Goal: Communication & Community: Answer question/provide support

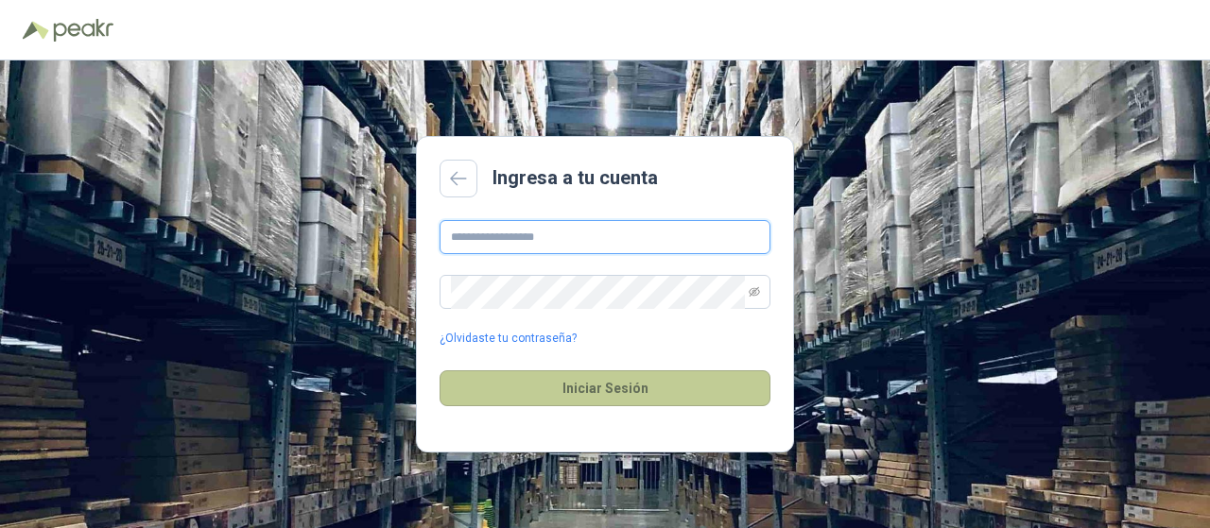
type input "**********"
click at [590, 390] on button "Iniciar Sesión" at bounding box center [604, 388] width 331 height 36
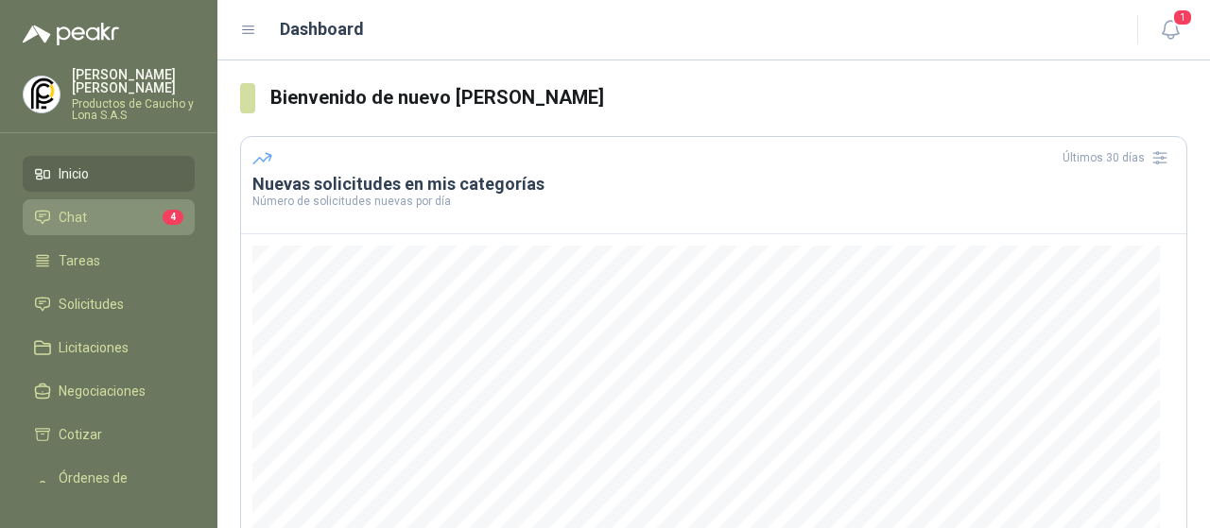
click at [114, 209] on li "Chat 4" at bounding box center [108, 217] width 149 height 21
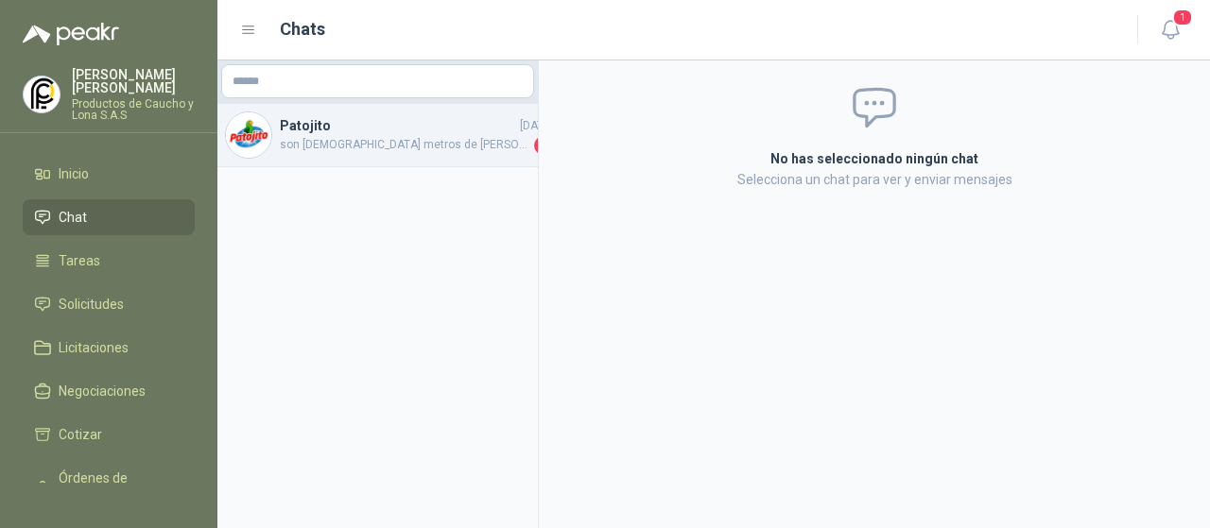
click at [380, 141] on span "son [DEMOGRAPHIC_DATA] metros de [PERSON_NAME]" at bounding box center [405, 145] width 250 height 19
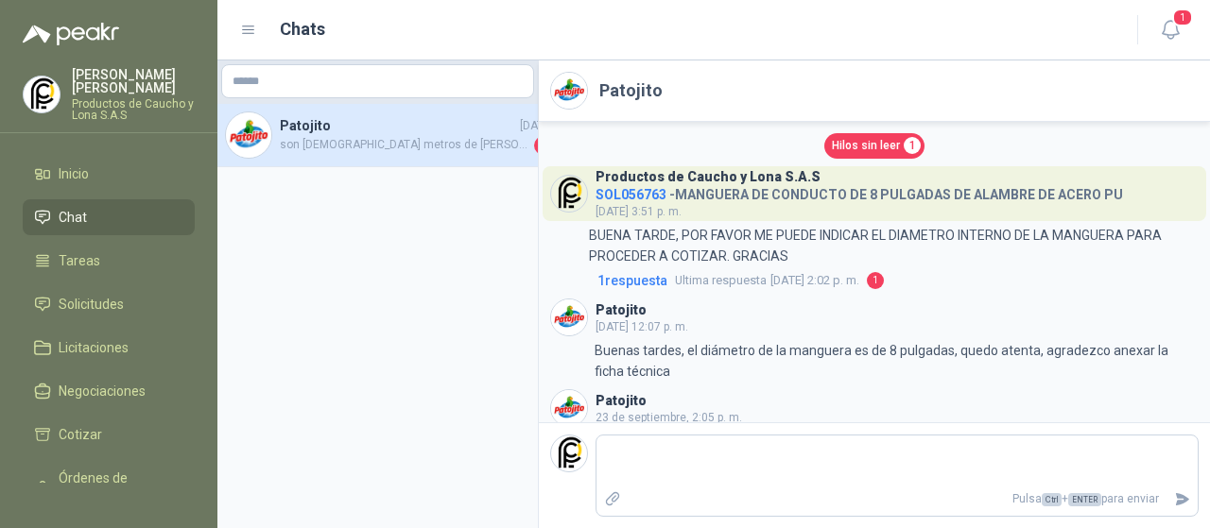
scroll to position [39, 0]
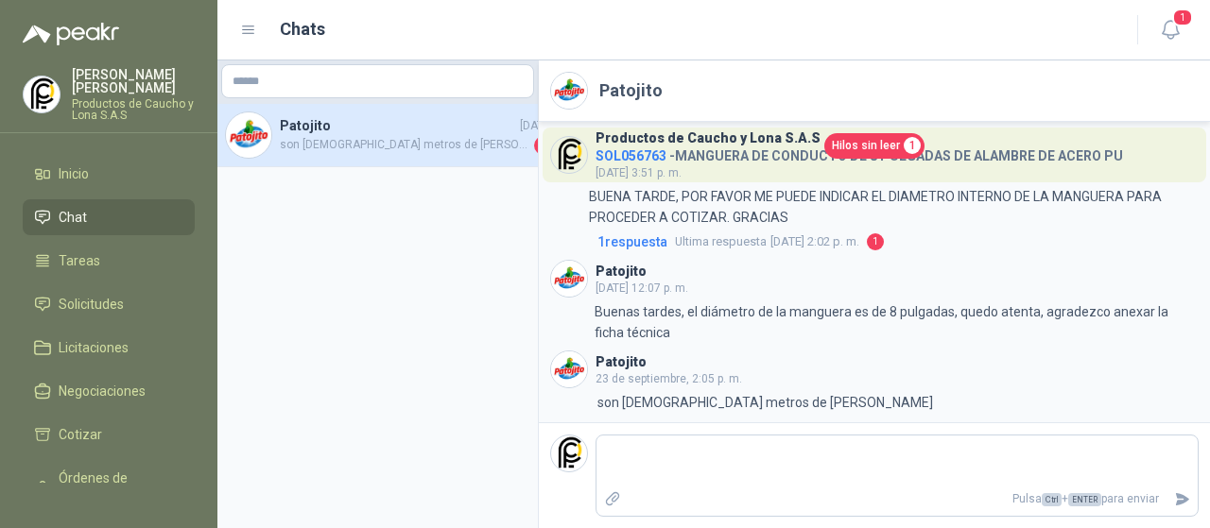
click at [755, 150] on div "Hilos sin leer 1" at bounding box center [874, 146] width 648 height 26
click at [754, 173] on div "Productos de Caucho y Lona S.A.S SOL056763 - MANGUERA DE CONDUCTO DE 8 PULGADAS…" at bounding box center [858, 155] width 527 height 55
click at [858, 145] on span "Hilos sin leer" at bounding box center [866, 146] width 68 height 18
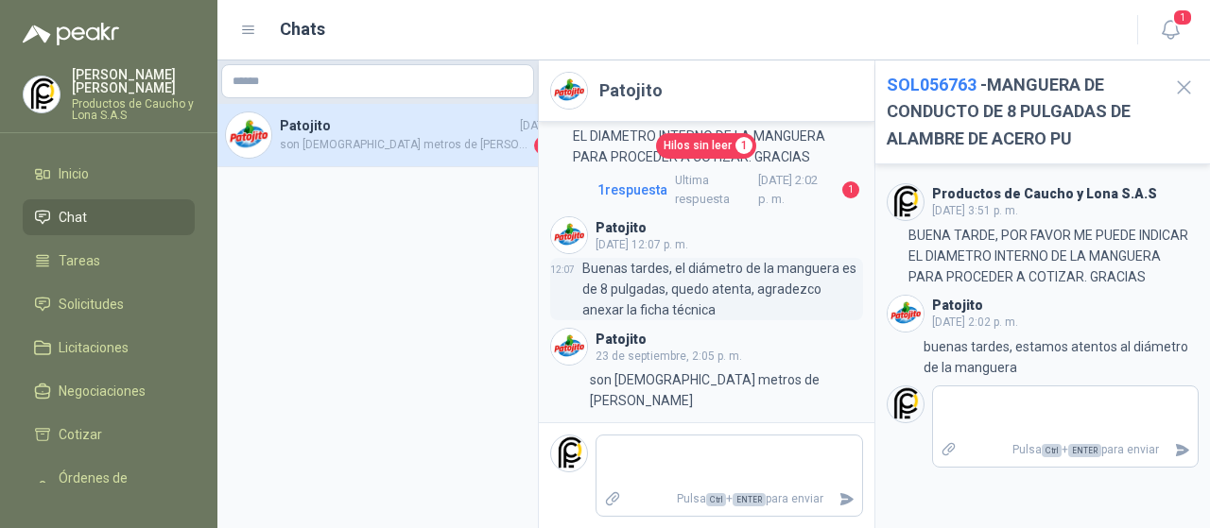
scroll to position [159, 0]
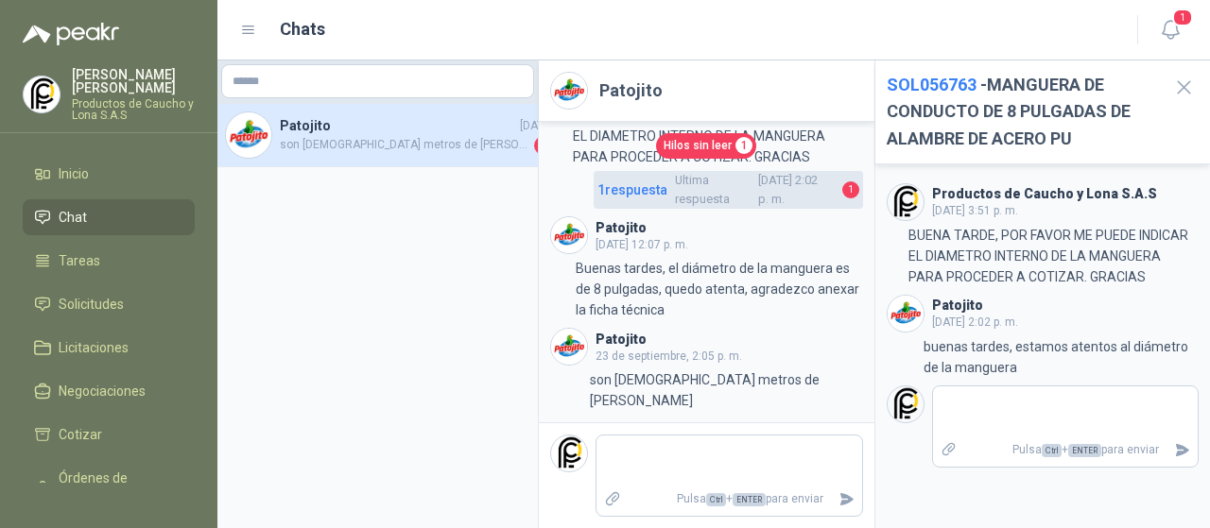
click at [752, 209] on span "Ultima respuesta [DATE] 2:02 p. m." at bounding box center [755, 190] width 160 height 39
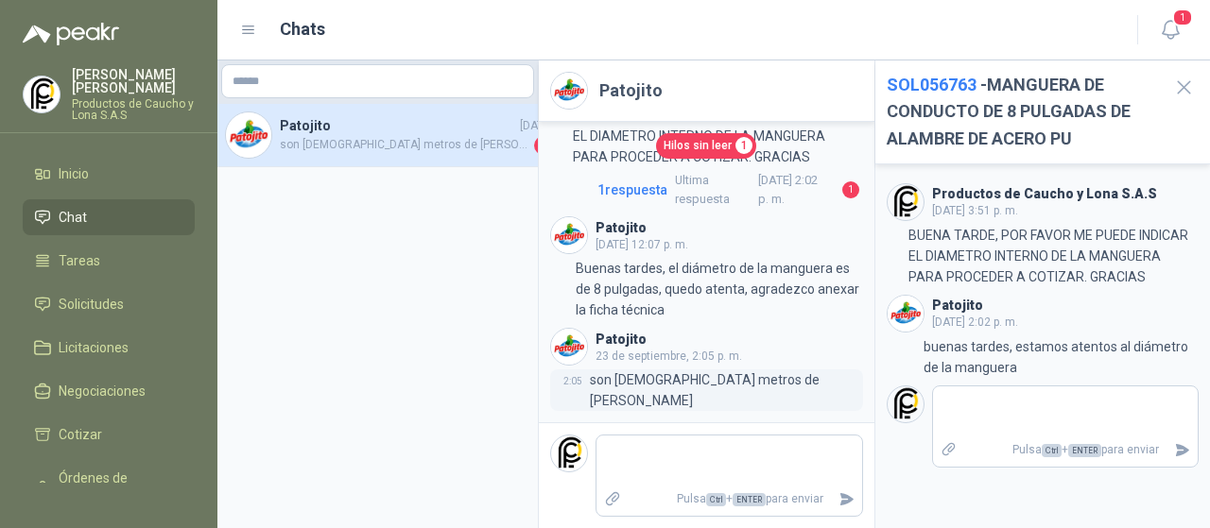
click at [732, 400] on p "son [DEMOGRAPHIC_DATA] metros de [PERSON_NAME]" at bounding box center [726, 391] width 272 height 42
click at [452, 138] on span "son [DEMOGRAPHIC_DATA] metros de [PERSON_NAME]" at bounding box center [405, 145] width 250 height 19
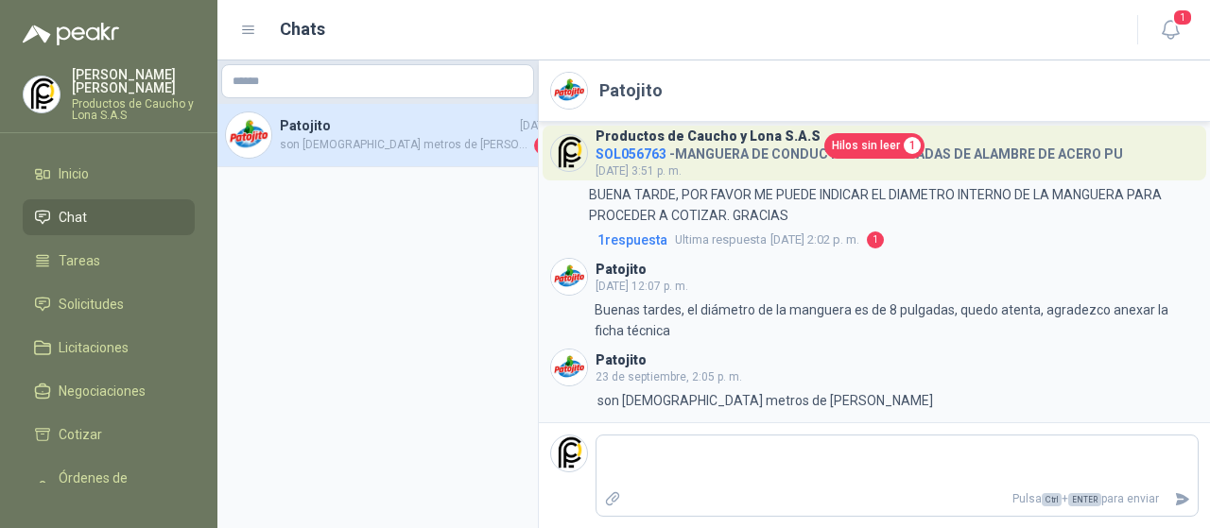
scroll to position [39, 0]
click at [870, 144] on span "Hilos sin leer" at bounding box center [866, 146] width 68 height 18
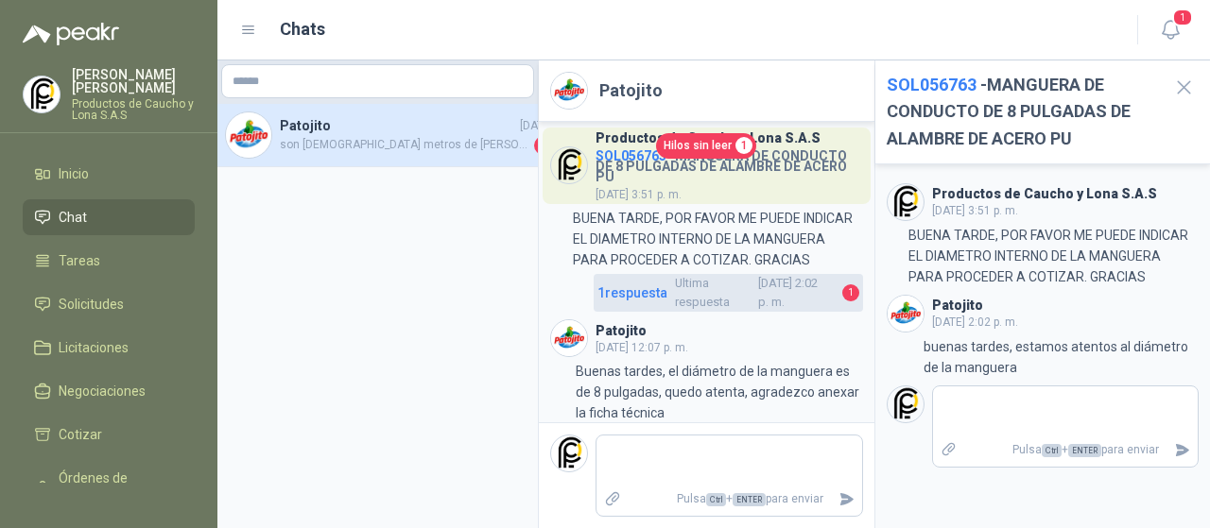
click at [842, 301] on span "1" at bounding box center [850, 292] width 17 height 17
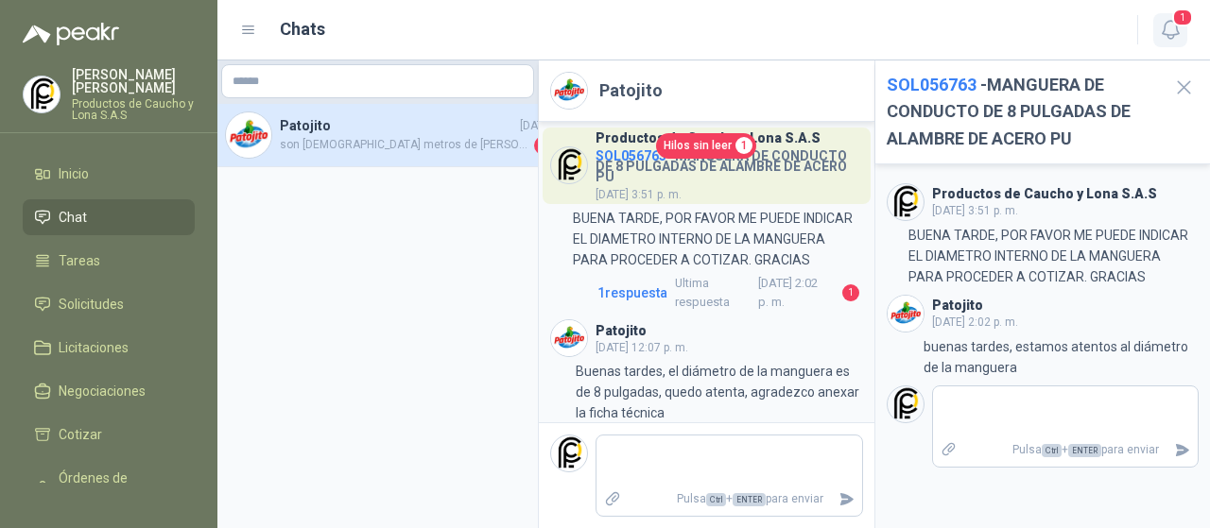
click at [1170, 21] on icon "button" at bounding box center [1170, 30] width 16 height 18
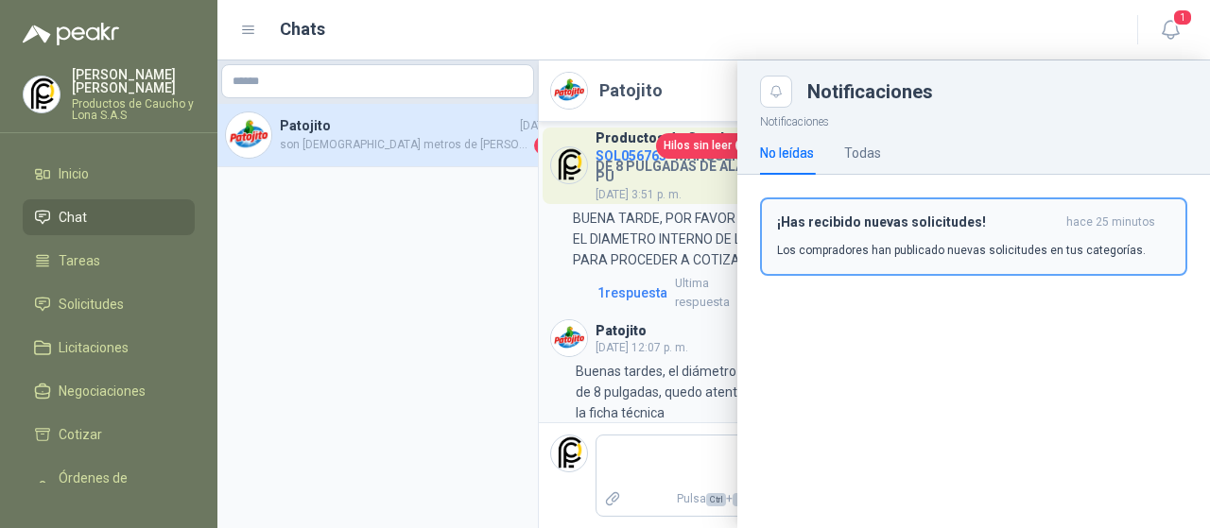
click at [839, 252] on p "Los compradores han publicado nuevas solicitudes en tus categorías." at bounding box center [961, 250] width 369 height 17
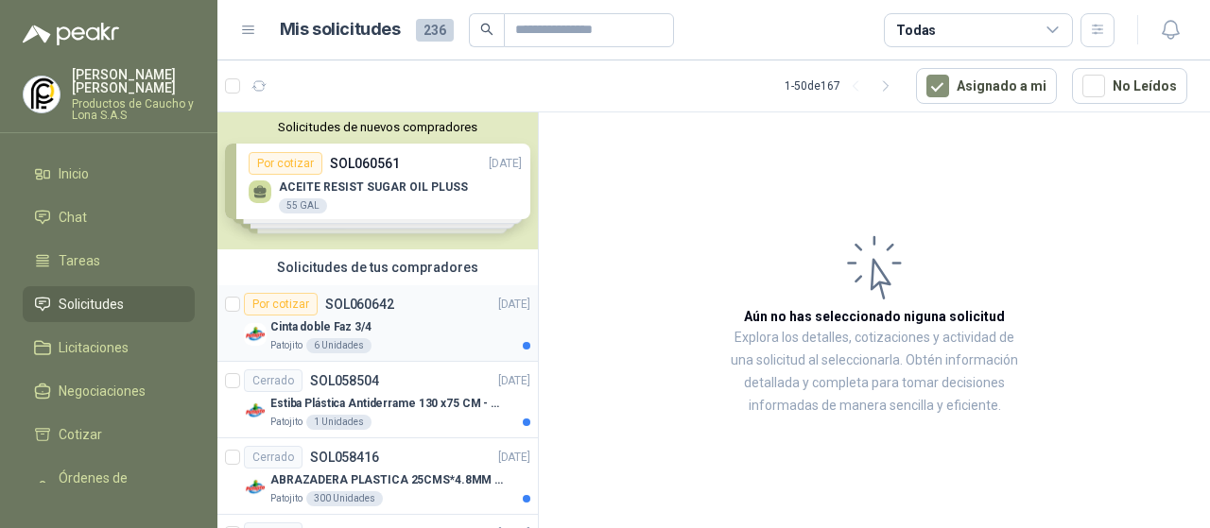
click at [446, 299] on div "Por cotizar SOL060642 [DATE]" at bounding box center [387, 304] width 286 height 23
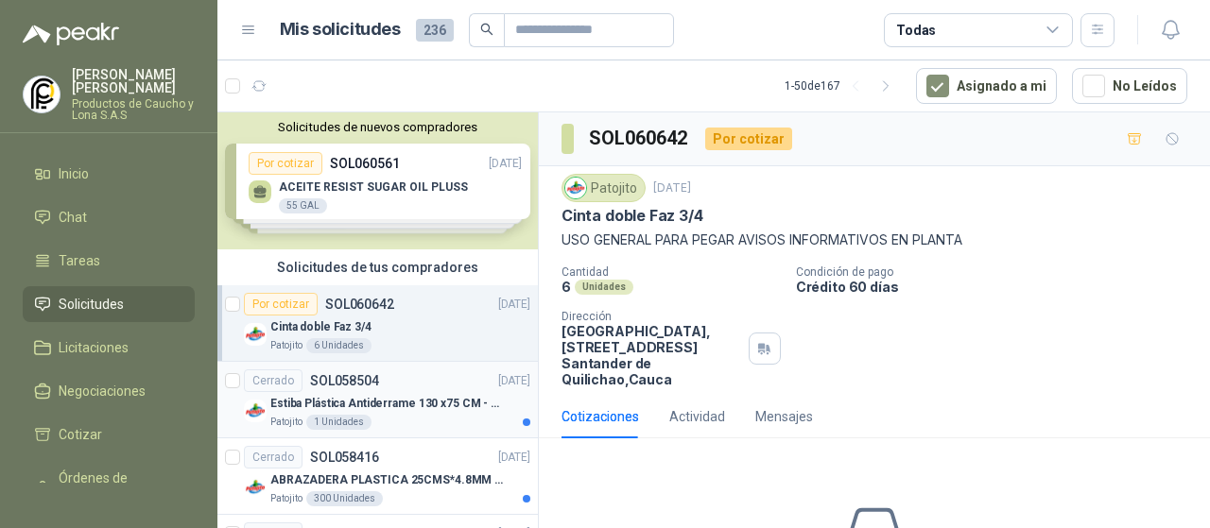
click at [427, 377] on div "Cerrado SOL058504 [DATE]" at bounding box center [387, 381] width 286 height 23
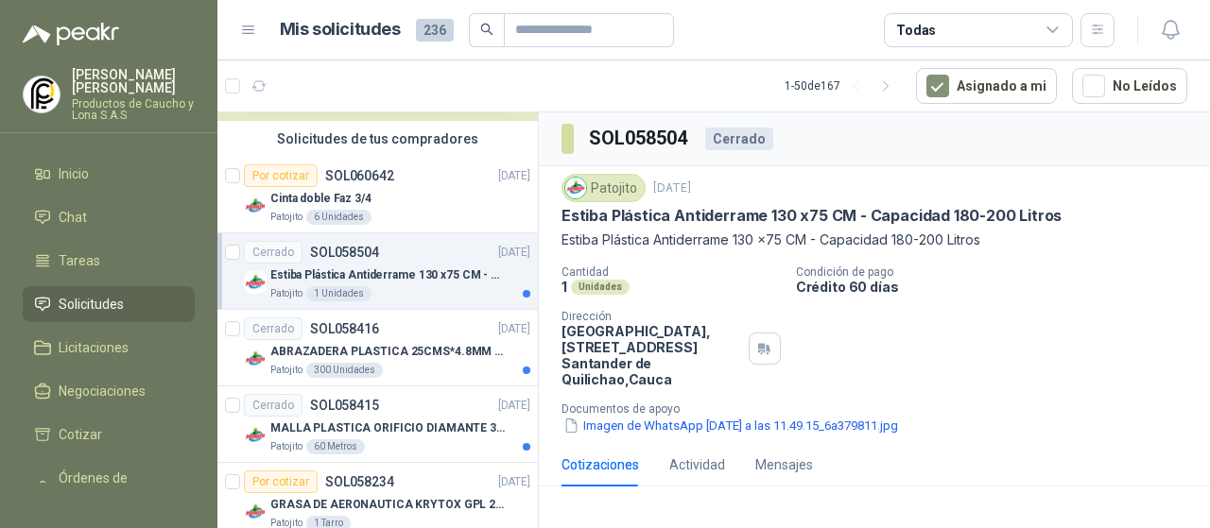
scroll to position [189, 0]
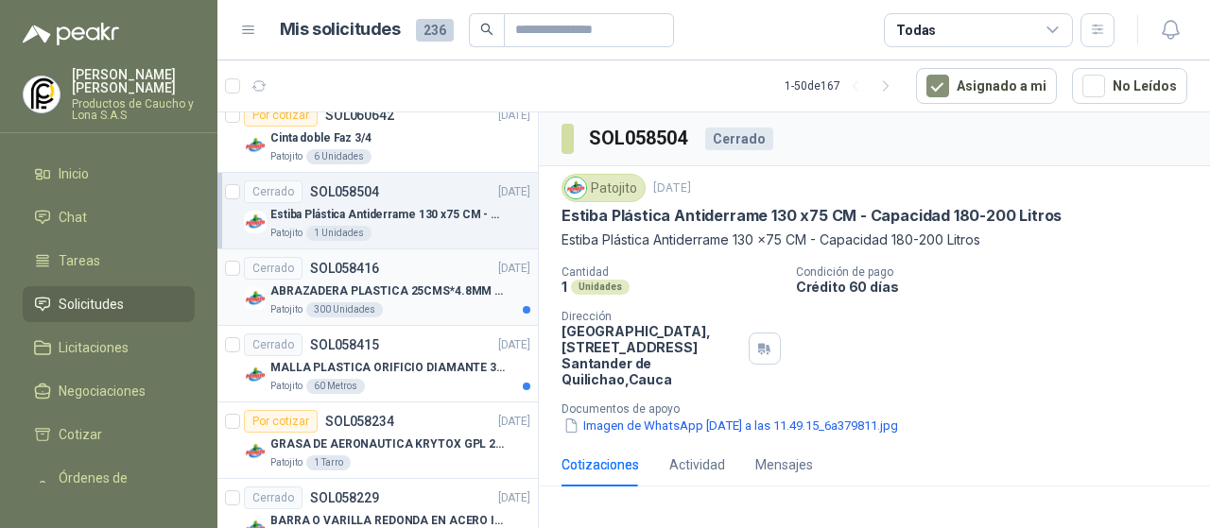
click at [418, 297] on p "ABRAZADERA PLASTICA 25CMS*4.8MM NEGRA" at bounding box center [387, 292] width 235 height 18
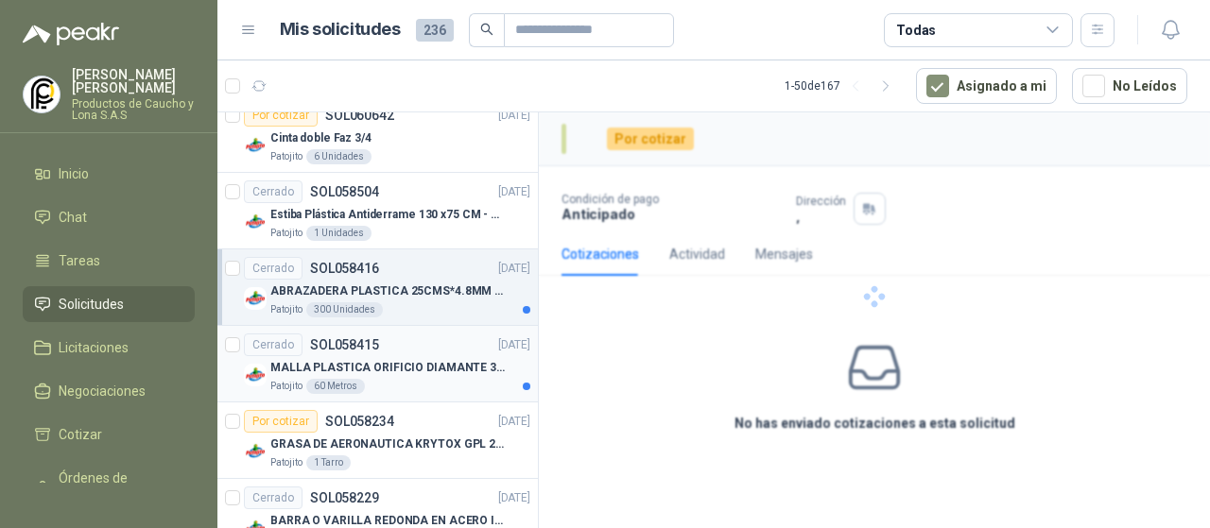
click at [410, 356] on div "MALLA PLASTICA ORIFICIO DIAMANTE 3MM" at bounding box center [400, 367] width 260 height 23
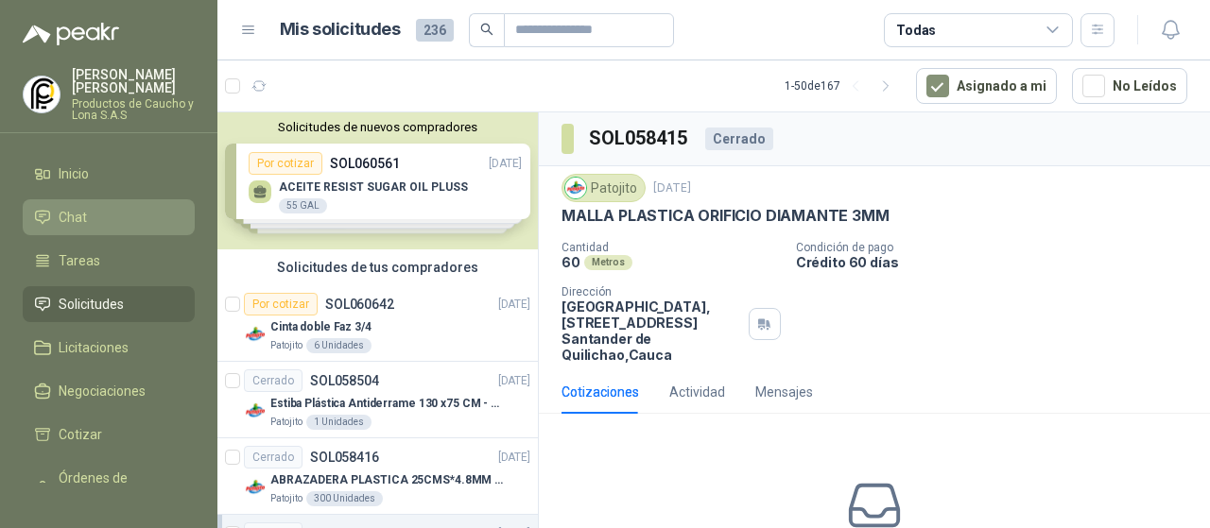
click at [120, 207] on li "Chat" at bounding box center [108, 217] width 149 height 21
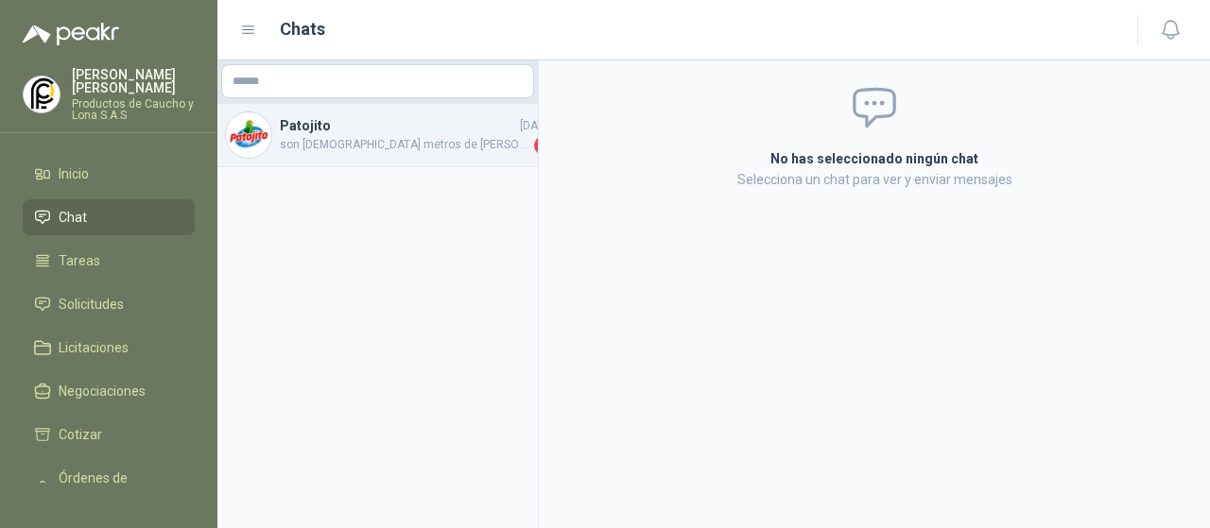
click at [384, 146] on span "son [DEMOGRAPHIC_DATA] metros de [PERSON_NAME]" at bounding box center [405, 145] width 250 height 19
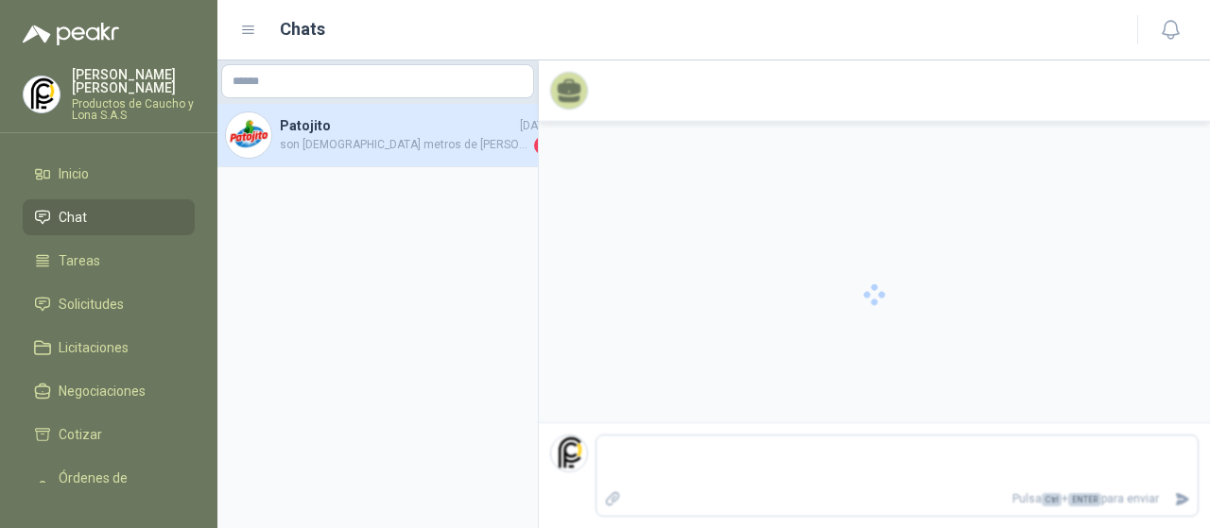
scroll to position [39, 0]
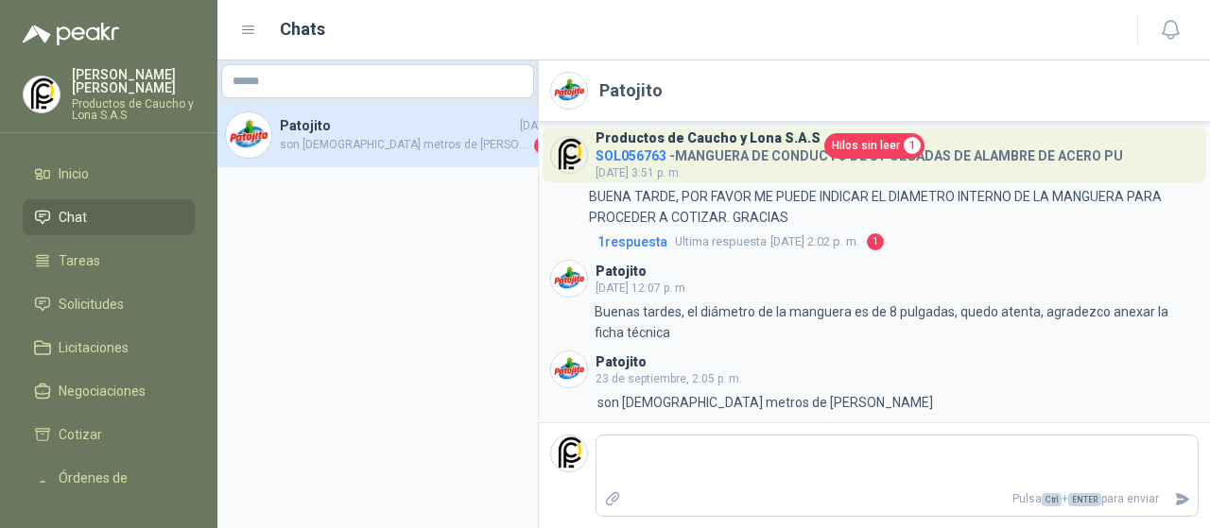
click at [855, 148] on span "Hilos sin leer" at bounding box center [866, 146] width 68 height 18
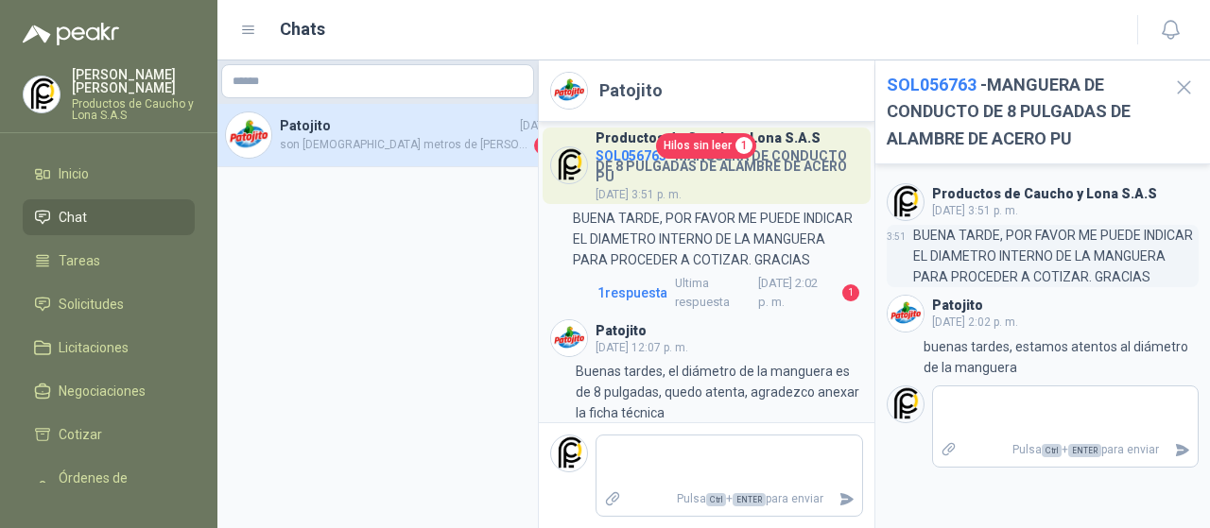
click at [992, 225] on p "BUENA TARDE, POR FAVOR ME PUEDE INDICAR EL DIAMETRO INTERNO DE LA MANGUERA PARA…" at bounding box center [1056, 256] width 286 height 62
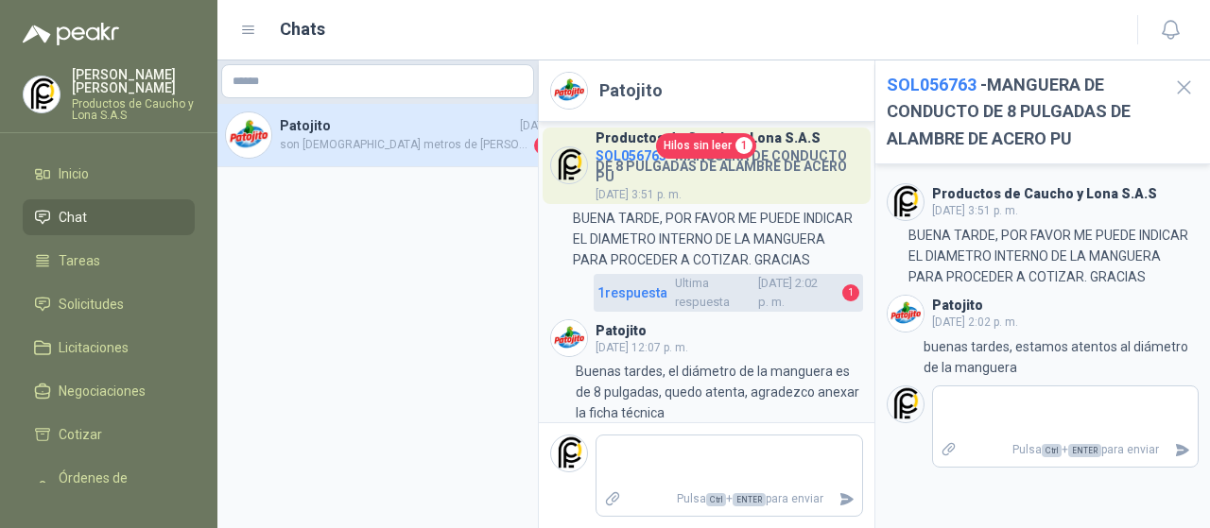
click at [645, 303] on span "1 respuesta" at bounding box center [632, 293] width 70 height 21
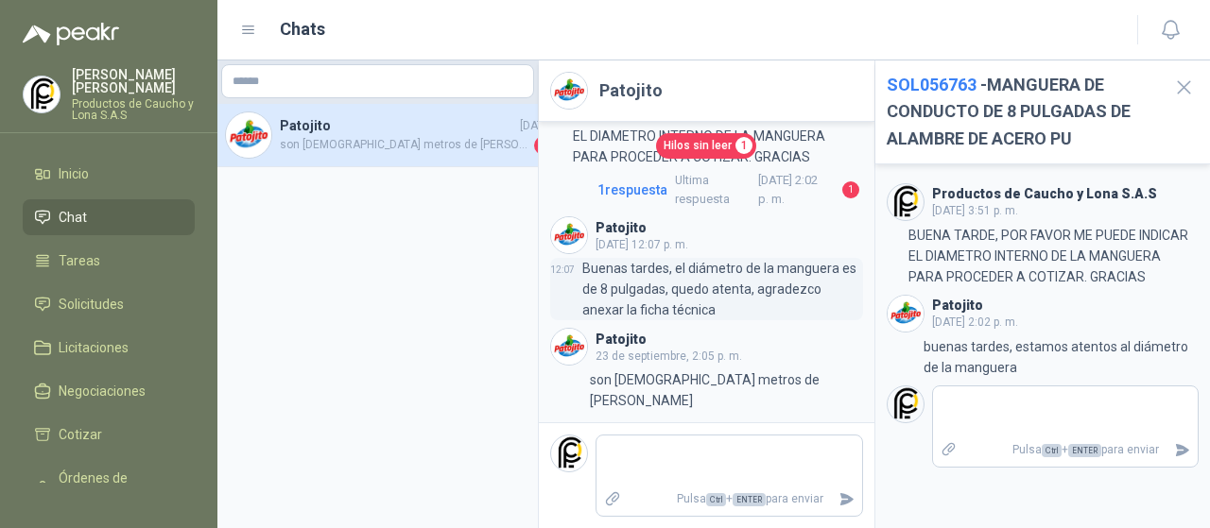
scroll to position [159, 0]
click at [682, 318] on p "Buenas tardes, el diámetro de la manguera es de 8 pulgadas, quedo atenta, agrad…" at bounding box center [722, 289] width 281 height 62
click at [726, 153] on link "Hilos sin leer 1" at bounding box center [706, 146] width 100 height 26
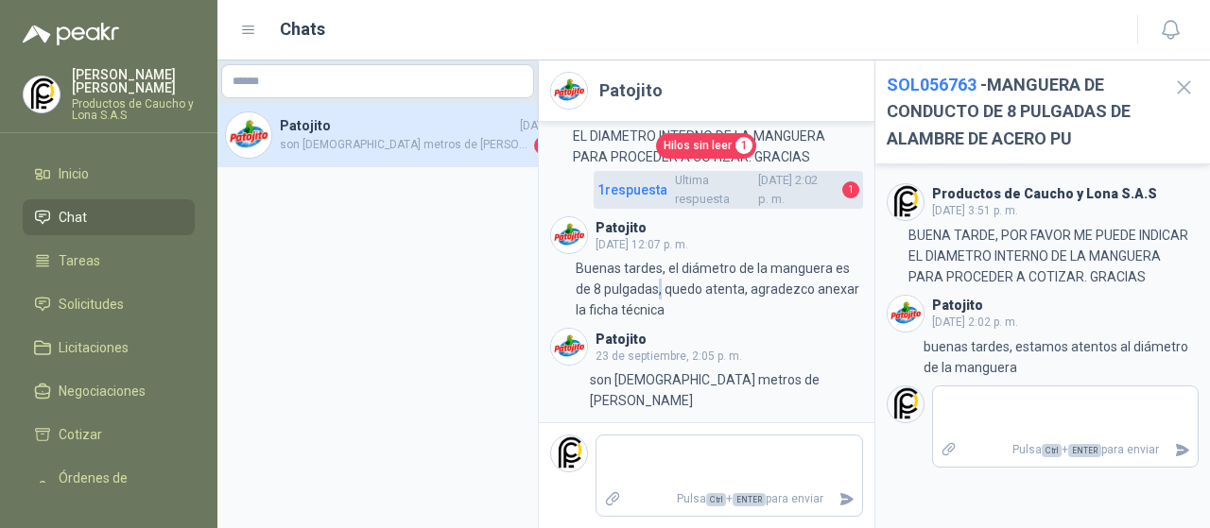
click at [786, 195] on span "Ultima respuesta [DATE] 2:02 p. m." at bounding box center [755, 190] width 160 height 39
click at [641, 210] on link "1 respuesta Ultima respuesta [DATE] 2:02 p. m. 1" at bounding box center [728, 190] width 269 height 39
click at [616, 195] on span "1 respuesta" at bounding box center [632, 190] width 70 height 21
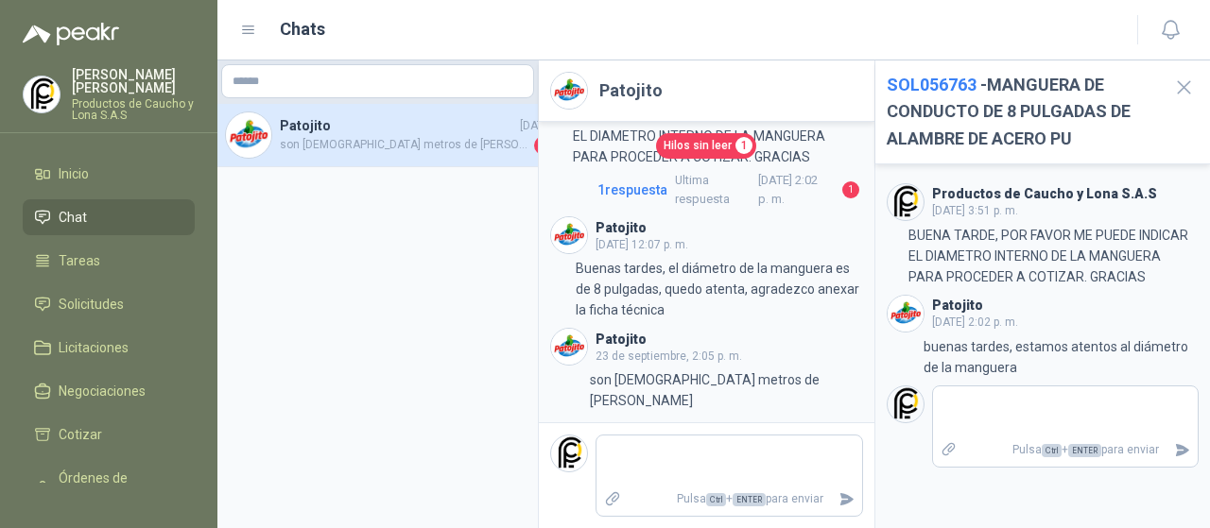
click at [950, 86] on span "SOL056763" at bounding box center [932, 85] width 90 height 20
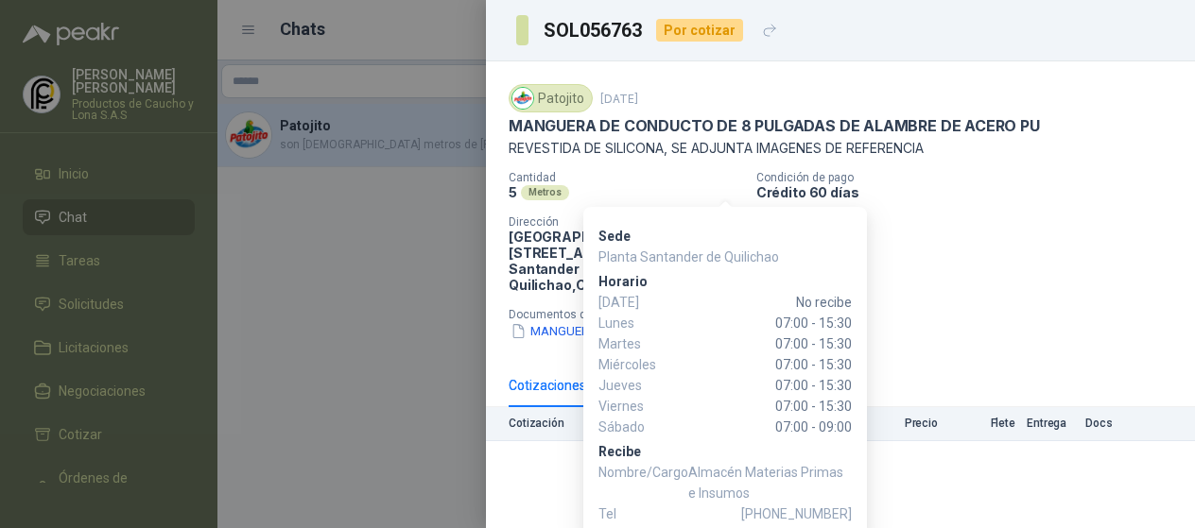
click at [899, 236] on div "Cantidad 5 Metros Condición de pago Crédito 60 días Dirección [GEOGRAPHIC_DATA]…" at bounding box center [839, 256] width 663 height 170
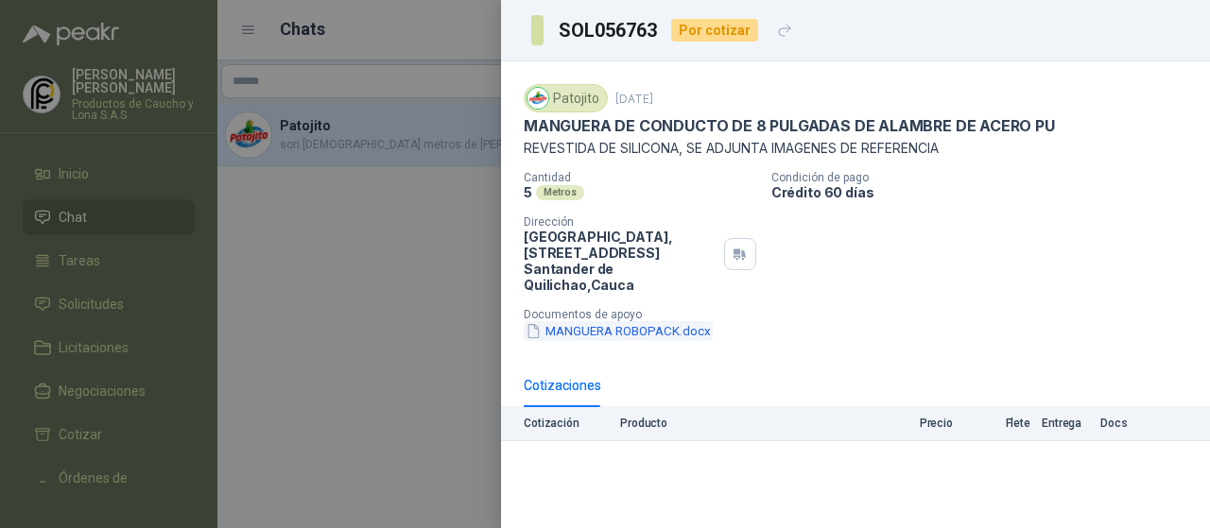
click at [598, 322] on button "MANGUERA ROBOPACK.docx" at bounding box center [618, 331] width 189 height 20
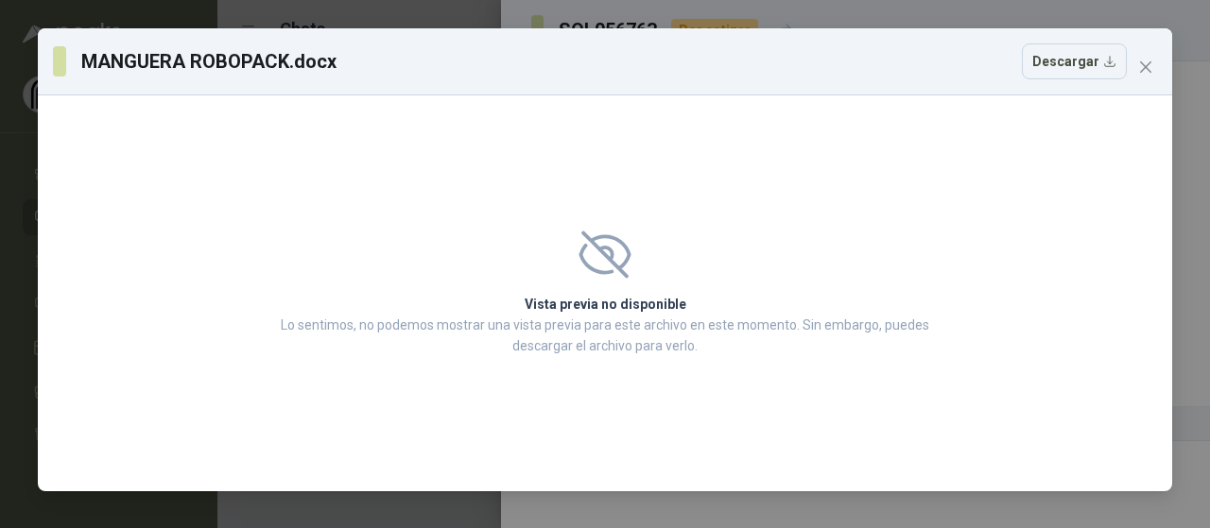
click at [609, 267] on icon at bounding box center [604, 254] width 52 height 47
click at [1105, 69] on button "Descargar" at bounding box center [1074, 61] width 105 height 36
click at [1136, 67] on span "Close" at bounding box center [1145, 67] width 30 height 15
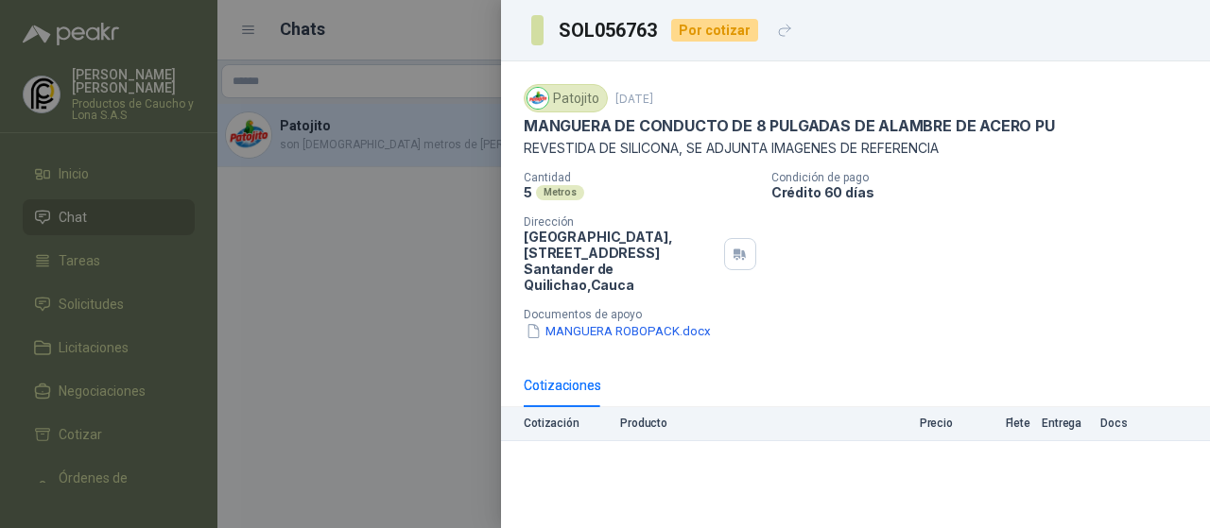
click at [343, 167] on div at bounding box center [605, 264] width 1210 height 528
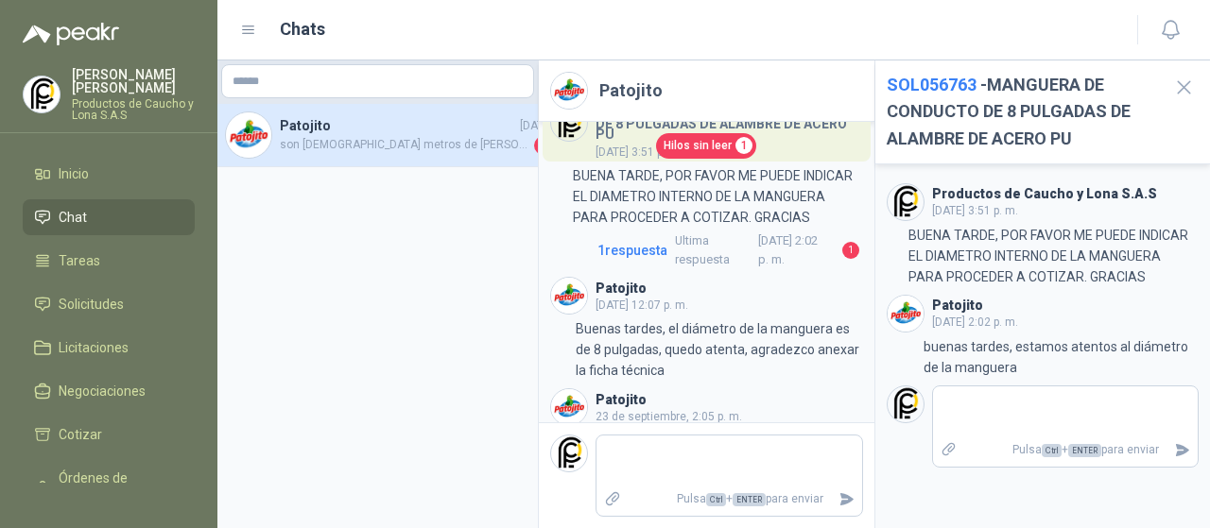
scroll to position [0, 0]
